Goal: Task Accomplishment & Management: Use online tool/utility

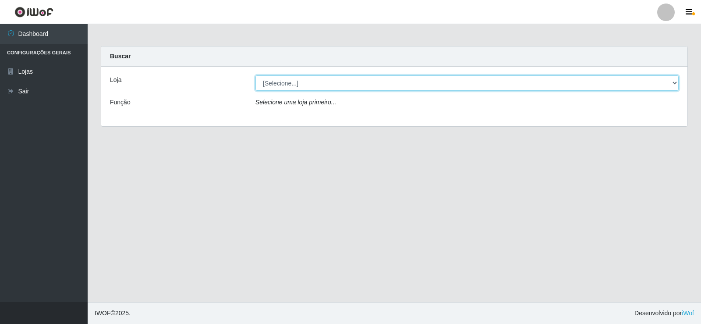
click at [347, 78] on select "[Selecione...] SuperFácil Atacado - [GEOGRAPHIC_DATA]" at bounding box center [466, 82] width 423 height 15
select select "504"
click at [255, 75] on select "[Selecione...] SuperFácil Atacado - [GEOGRAPHIC_DATA]" at bounding box center [466, 82] width 423 height 15
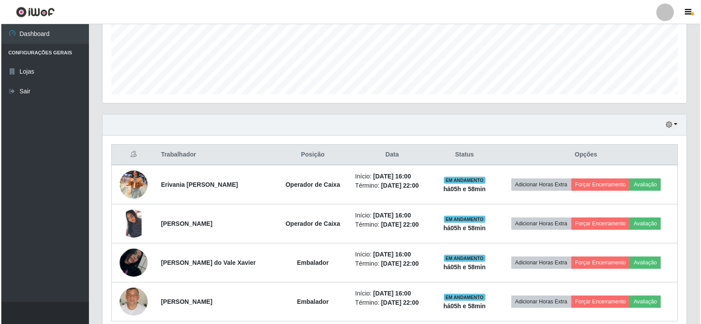
scroll to position [258, 0]
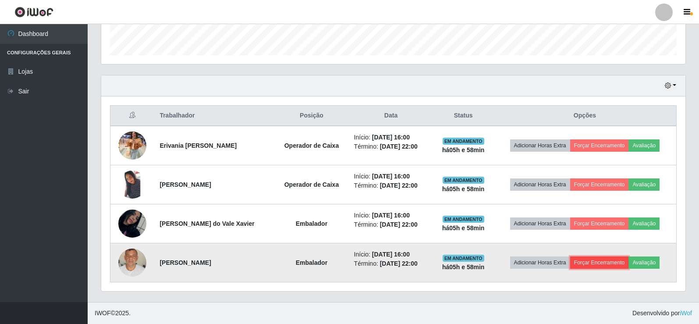
click at [607, 263] on button "Forçar Encerramento" at bounding box center [599, 262] width 59 height 12
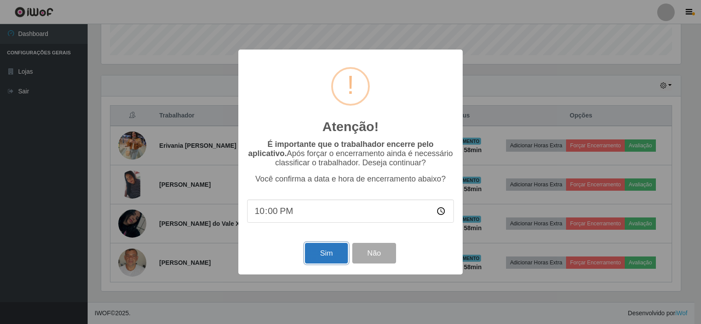
click at [337, 258] on button "Sim" at bounding box center [326, 253] width 42 height 21
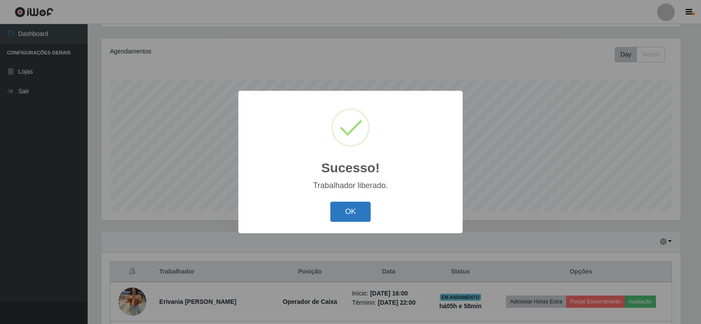
click at [361, 207] on button "OK" at bounding box center [350, 212] width 41 height 21
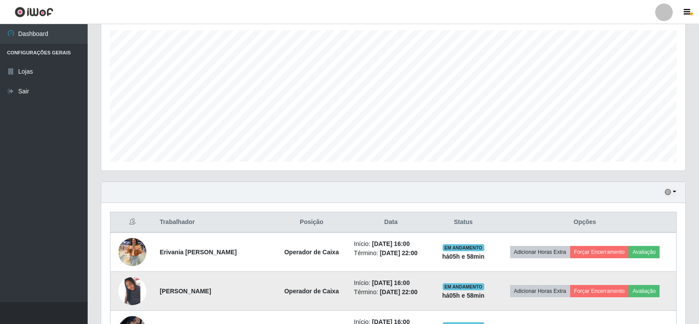
scroll to position [219, 0]
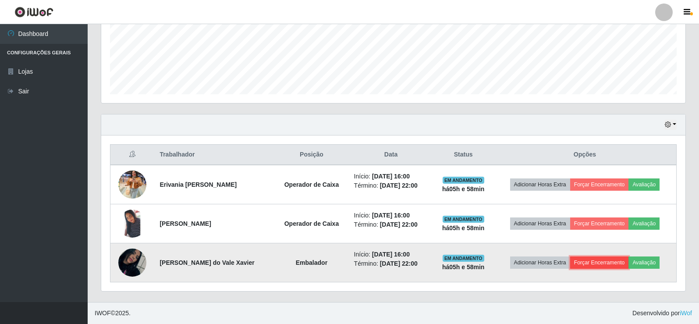
click at [593, 263] on button "Forçar Encerramento" at bounding box center [599, 262] width 59 height 12
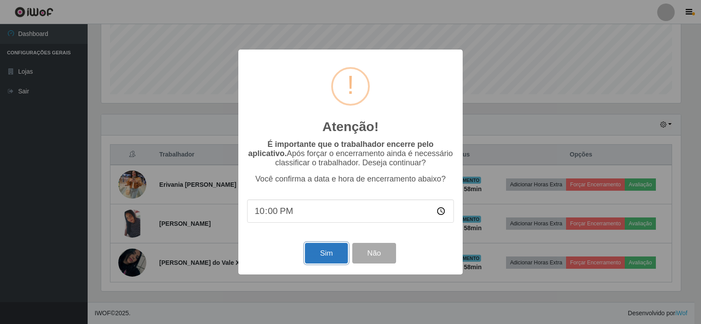
click at [337, 251] on button "Sim" at bounding box center [326, 253] width 42 height 21
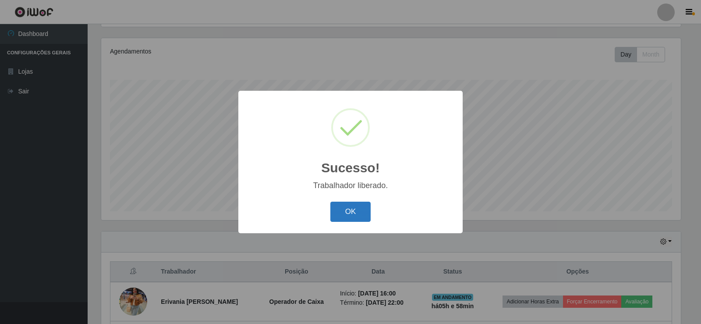
drag, startPoint x: 339, startPoint y: 206, endPoint x: 344, endPoint y: 205, distance: 5.3
click at [343, 205] on button "OK" at bounding box center [350, 212] width 41 height 21
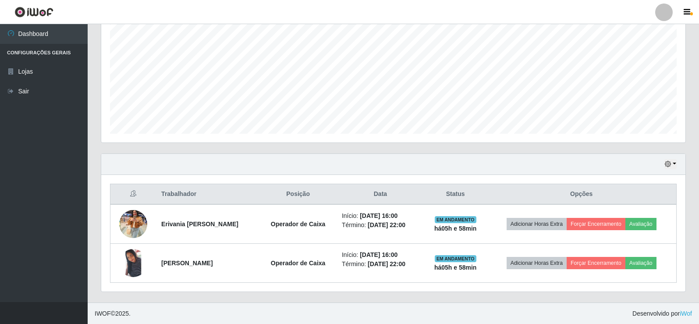
scroll to position [180, 0]
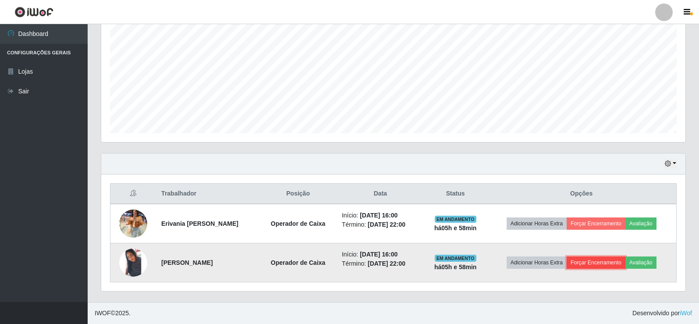
click at [604, 258] on button "Forçar Encerramento" at bounding box center [595, 262] width 59 height 12
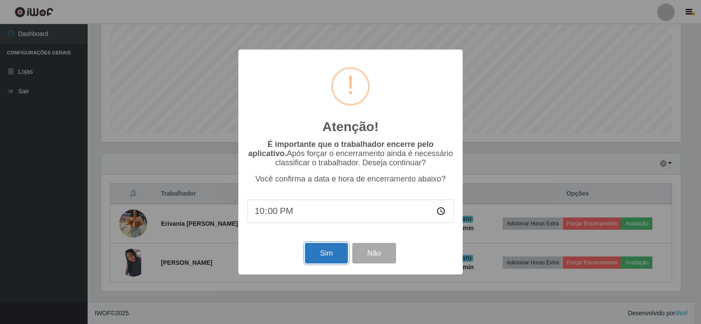
click at [329, 258] on button "Sim" at bounding box center [326, 253] width 42 height 21
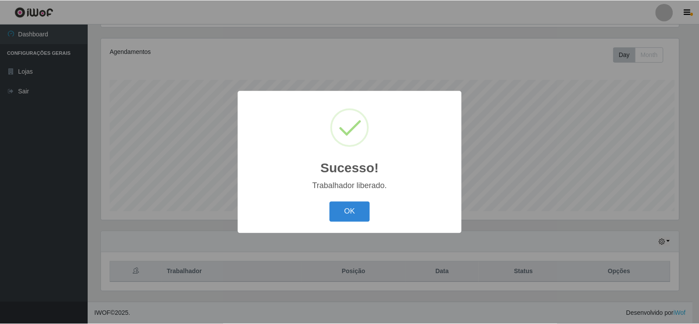
scroll to position [0, 0]
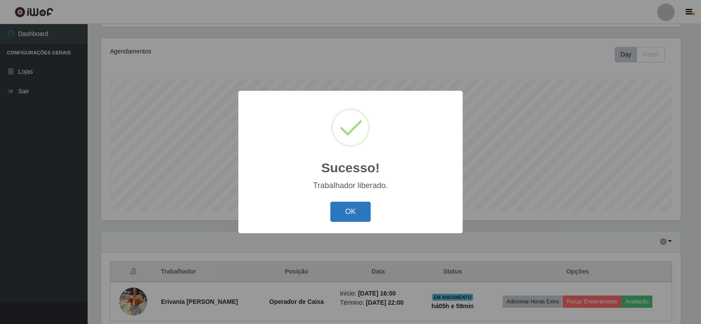
click at [361, 214] on button "OK" at bounding box center [350, 212] width 41 height 21
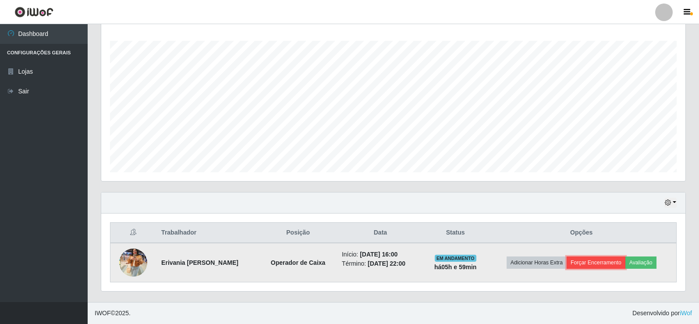
click at [599, 260] on button "Forçar Encerramento" at bounding box center [595, 262] width 59 height 12
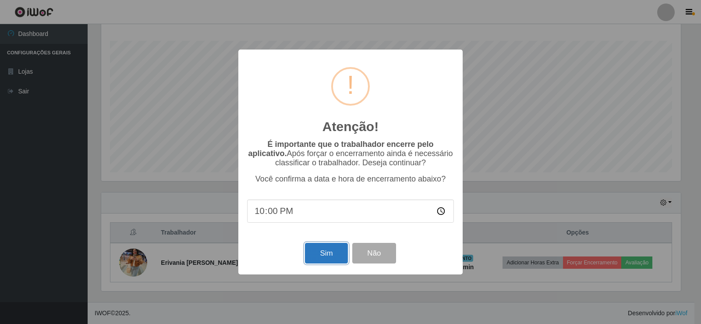
click at [341, 259] on button "Sim" at bounding box center [326, 253] width 42 height 21
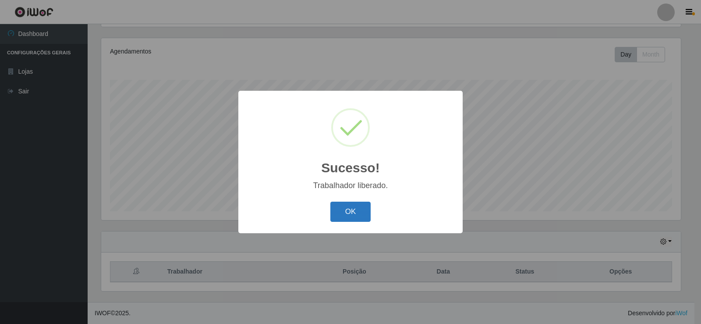
click at [343, 213] on button "OK" at bounding box center [350, 212] width 41 height 21
